Goal: Task Accomplishment & Management: Use online tool/utility

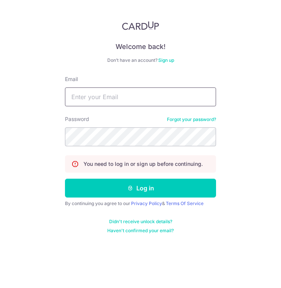
type input "[EMAIL_ADDRESS][DOMAIN_NAME]"
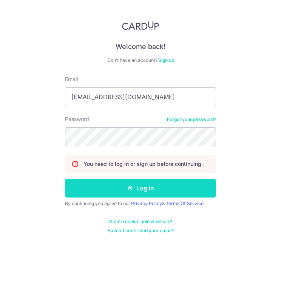
click at [154, 189] on button "Log in" at bounding box center [140, 188] width 151 height 19
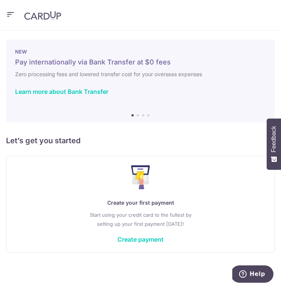
click at [16, 18] on header at bounding box center [140, 15] width 281 height 31
click at [14, 16] on icon "button" at bounding box center [10, 14] width 9 height 9
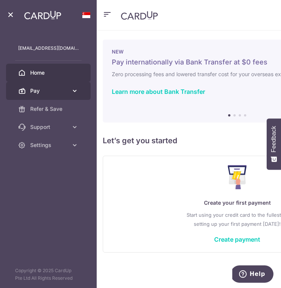
click at [53, 88] on span "Pay" at bounding box center [49, 91] width 38 height 8
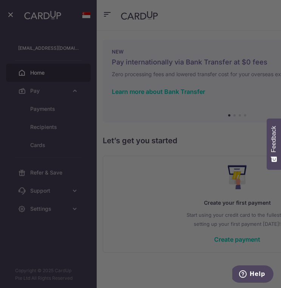
click at [26, 82] on div at bounding box center [141, 145] width 283 height 291
click at [27, 69] on div at bounding box center [141, 145] width 283 height 291
